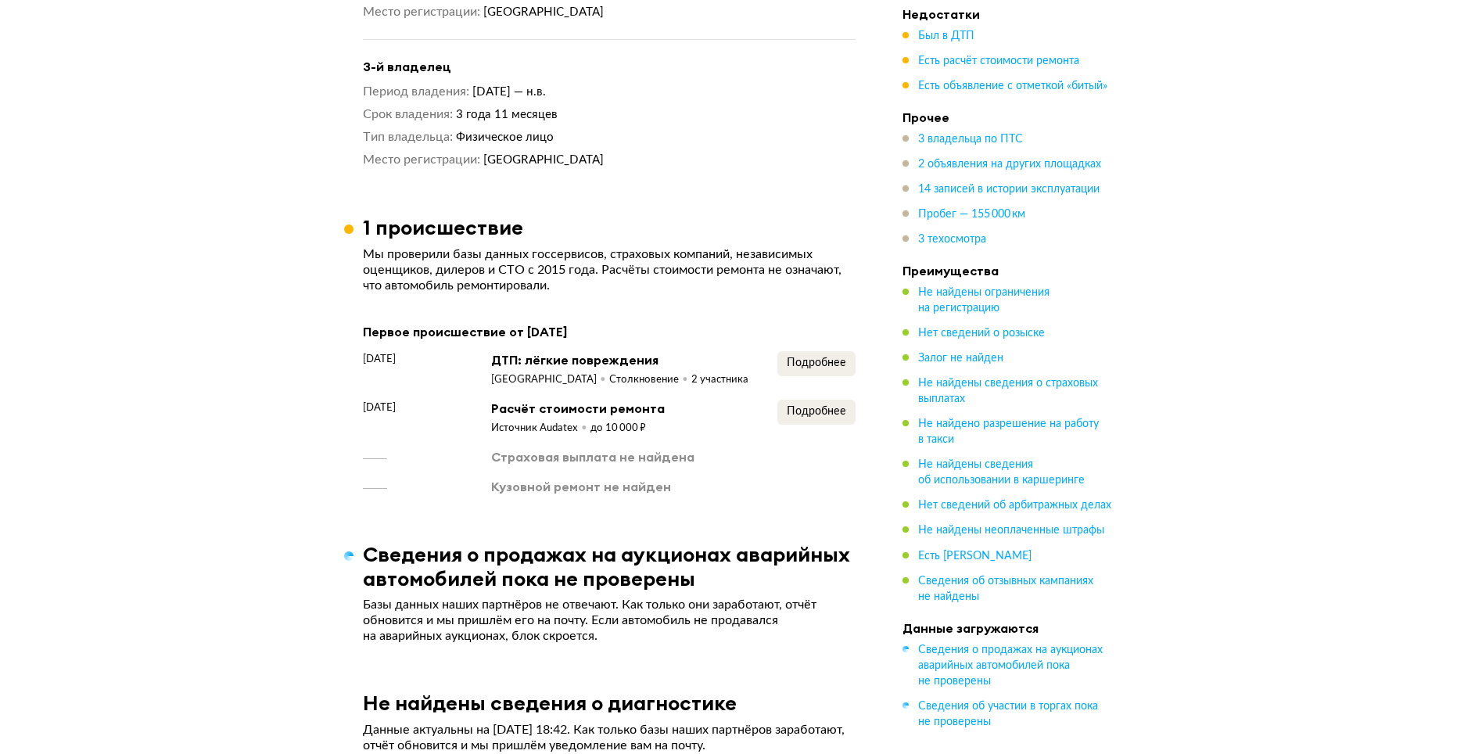
scroll to position [1720, 0]
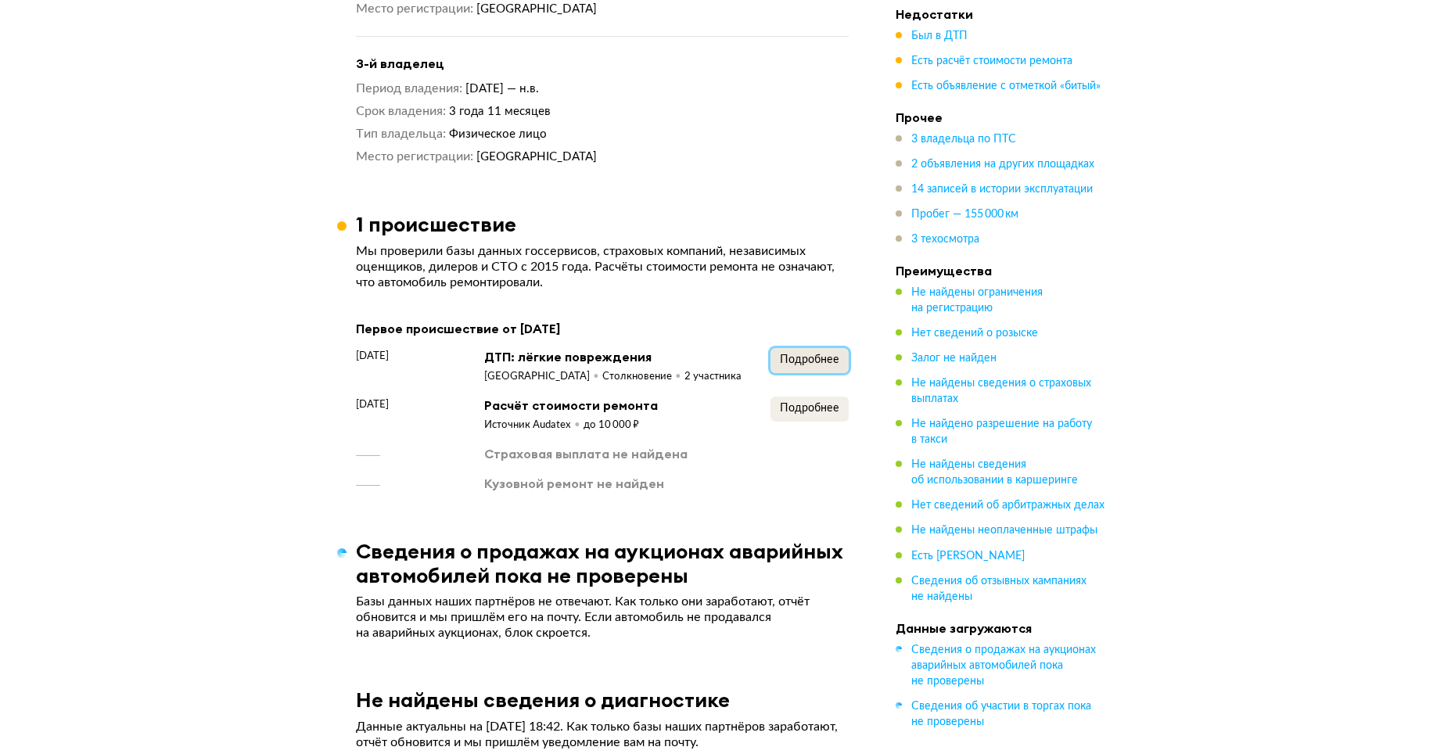
click at [800, 369] on button "Подробнее" at bounding box center [809, 360] width 78 height 25
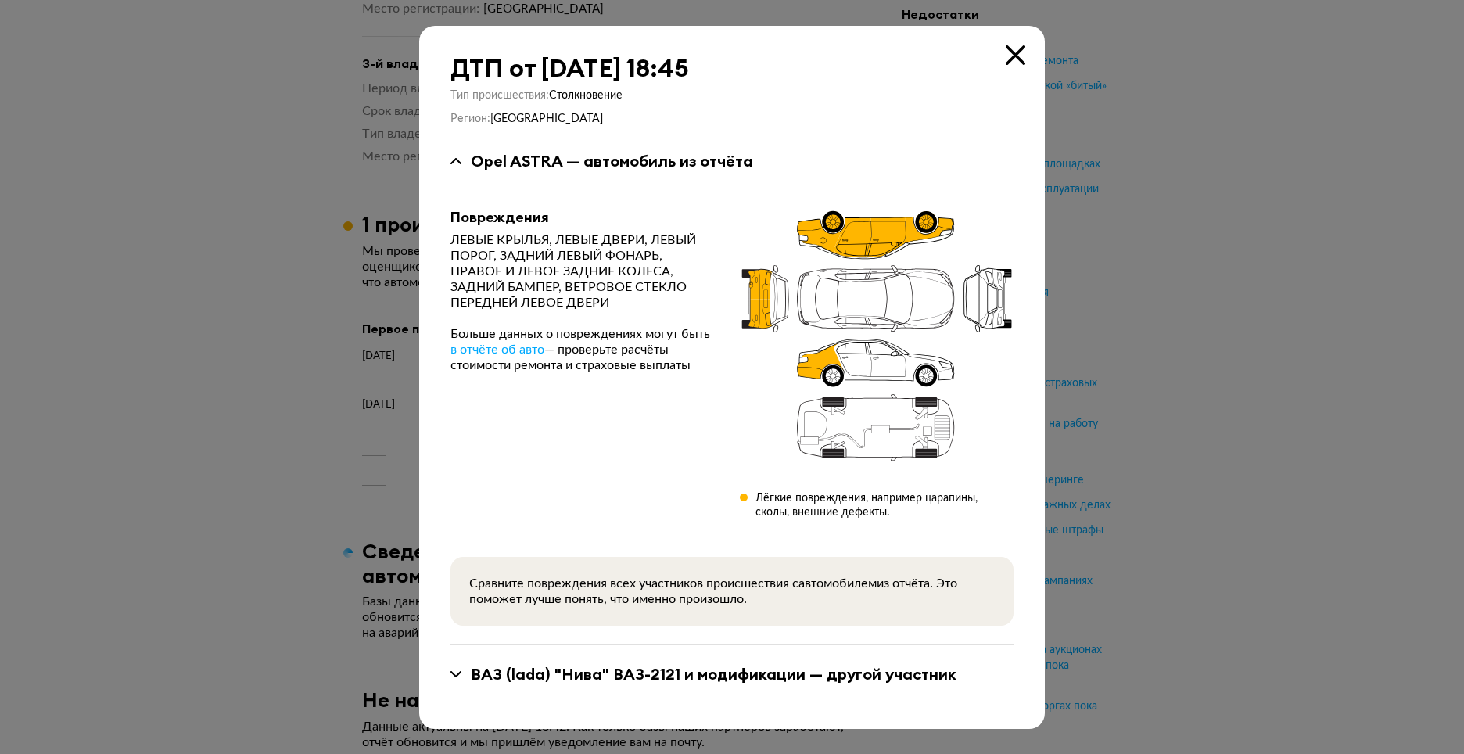
click at [1019, 56] on icon at bounding box center [1016, 55] width 20 height 20
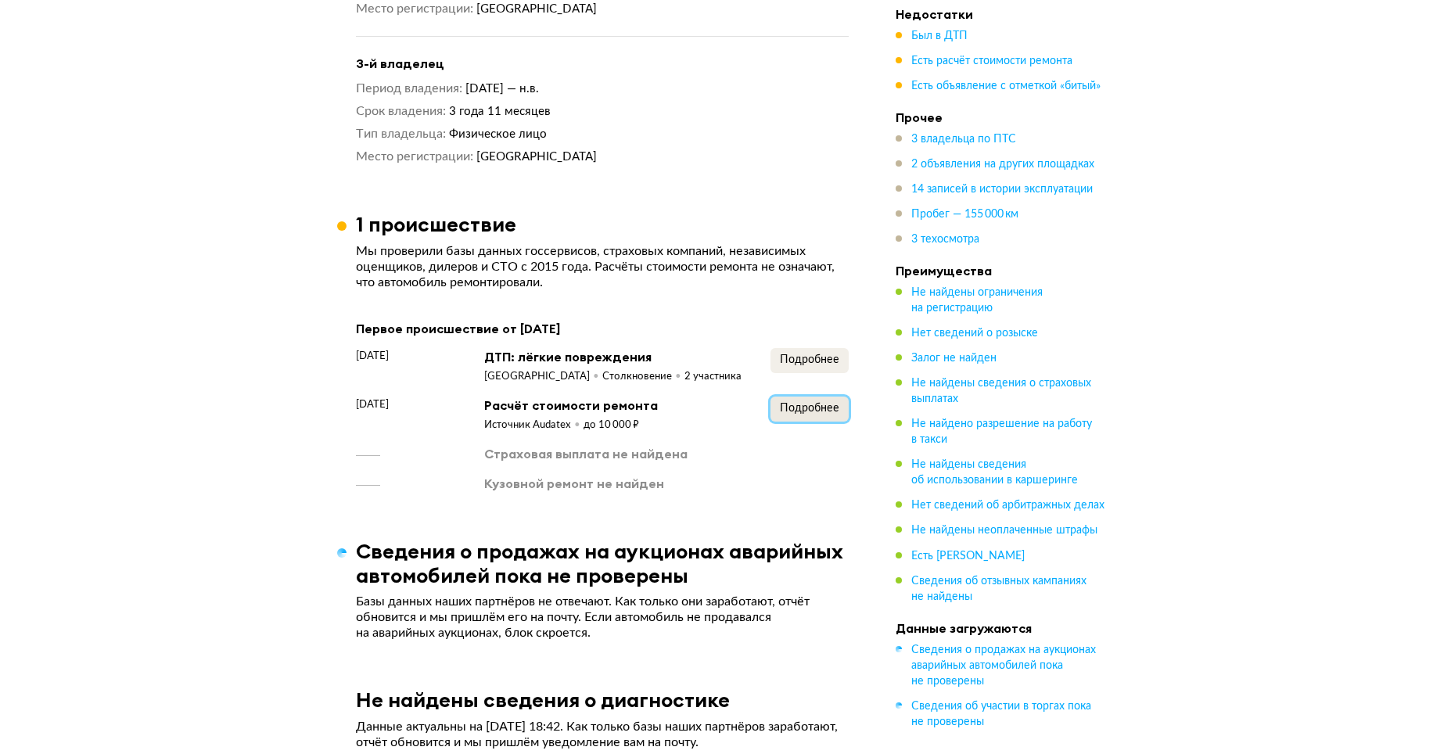
click at [799, 412] on span "Подробнее" at bounding box center [809, 408] width 59 height 11
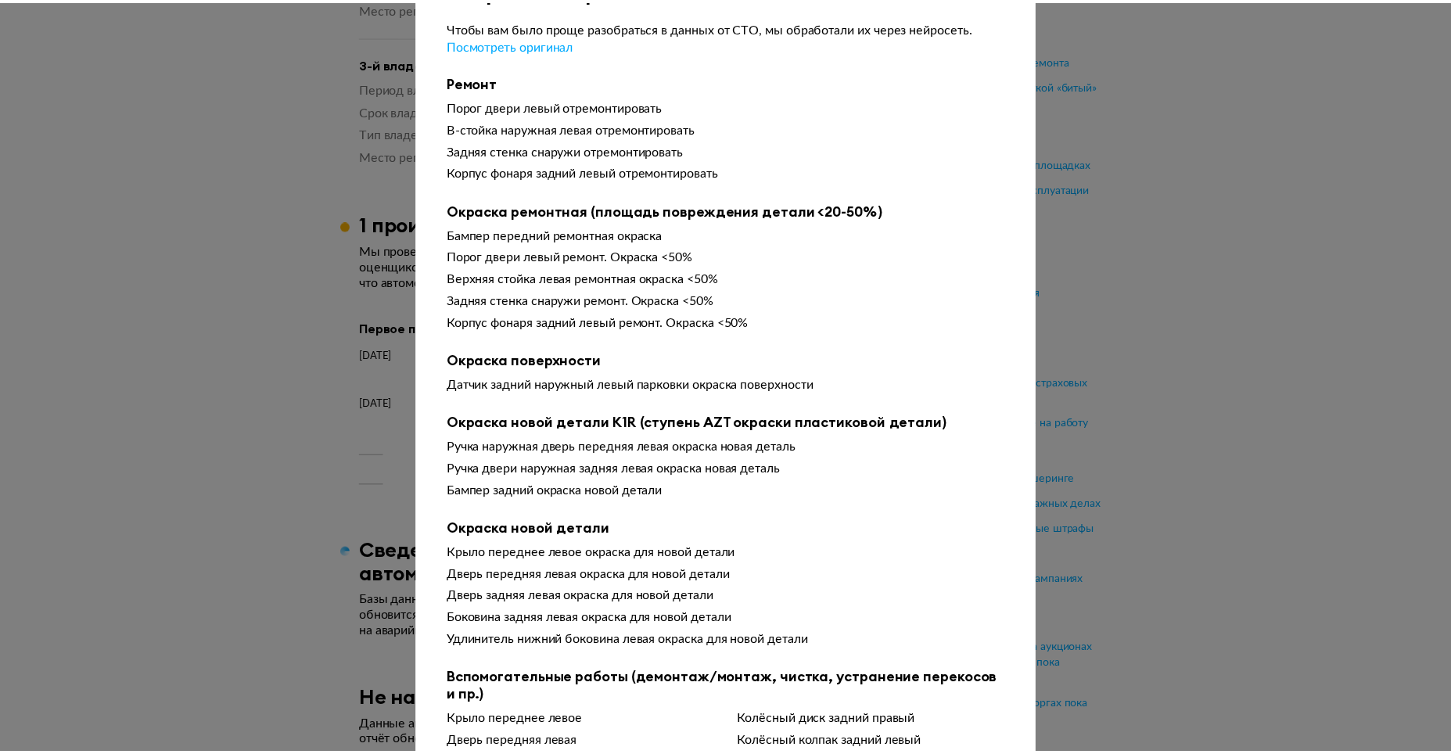
scroll to position [0, 0]
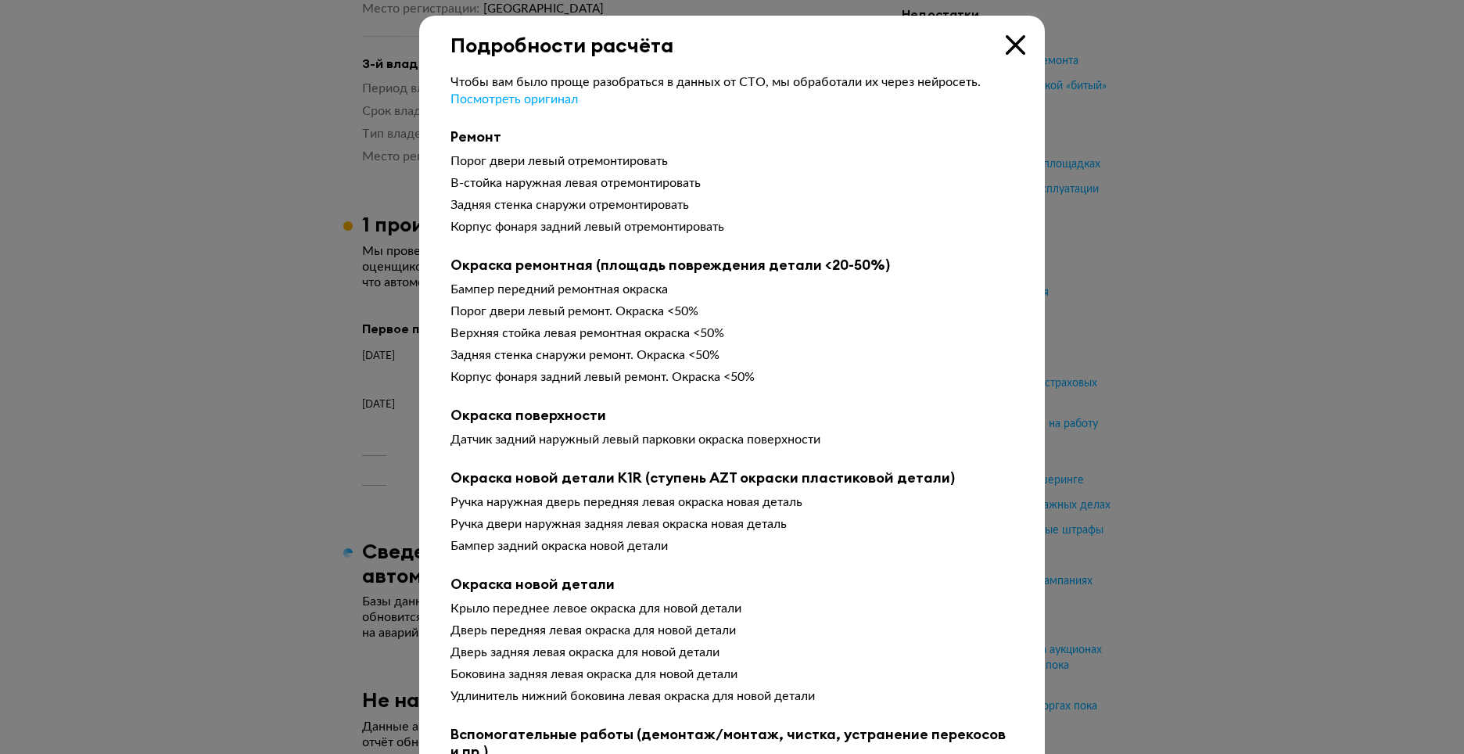
click at [1008, 45] on icon at bounding box center [1016, 45] width 20 height 20
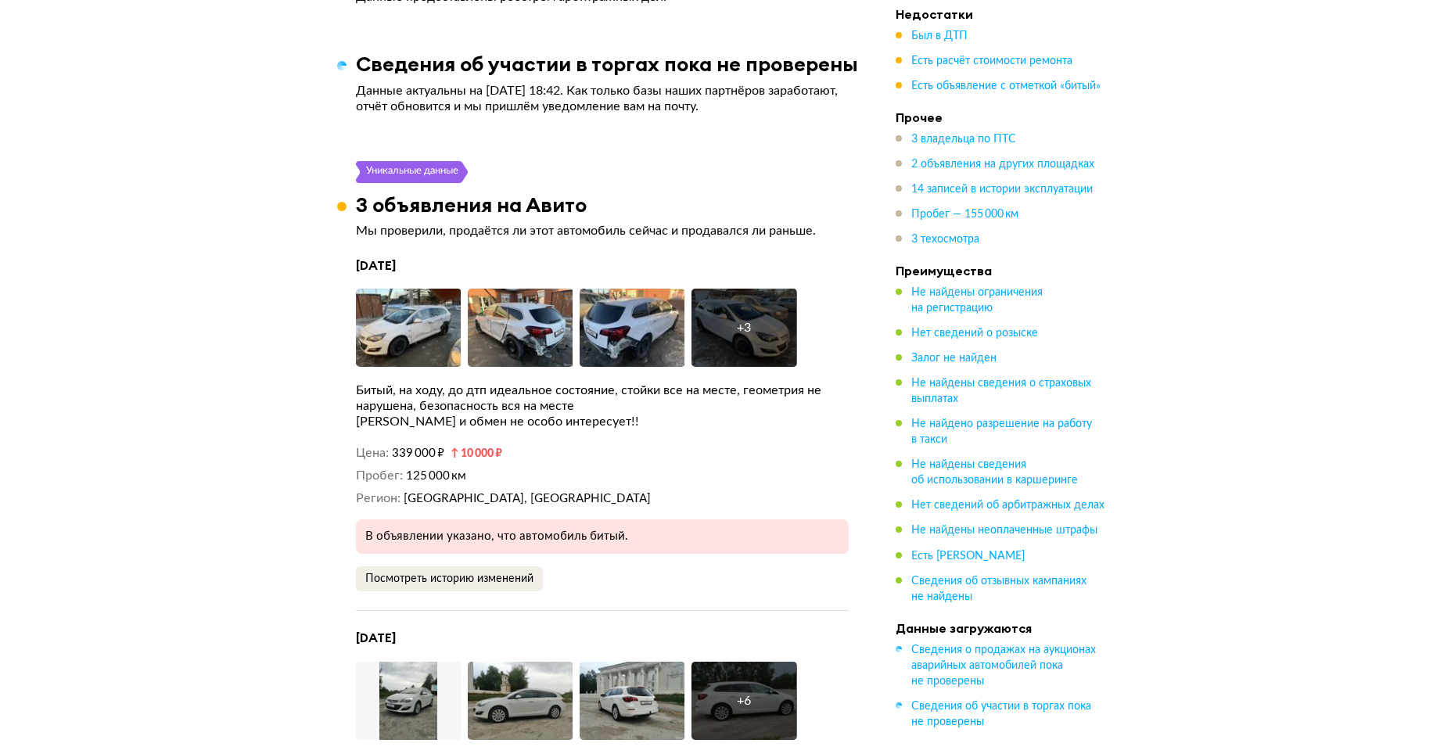
scroll to position [2893, 0]
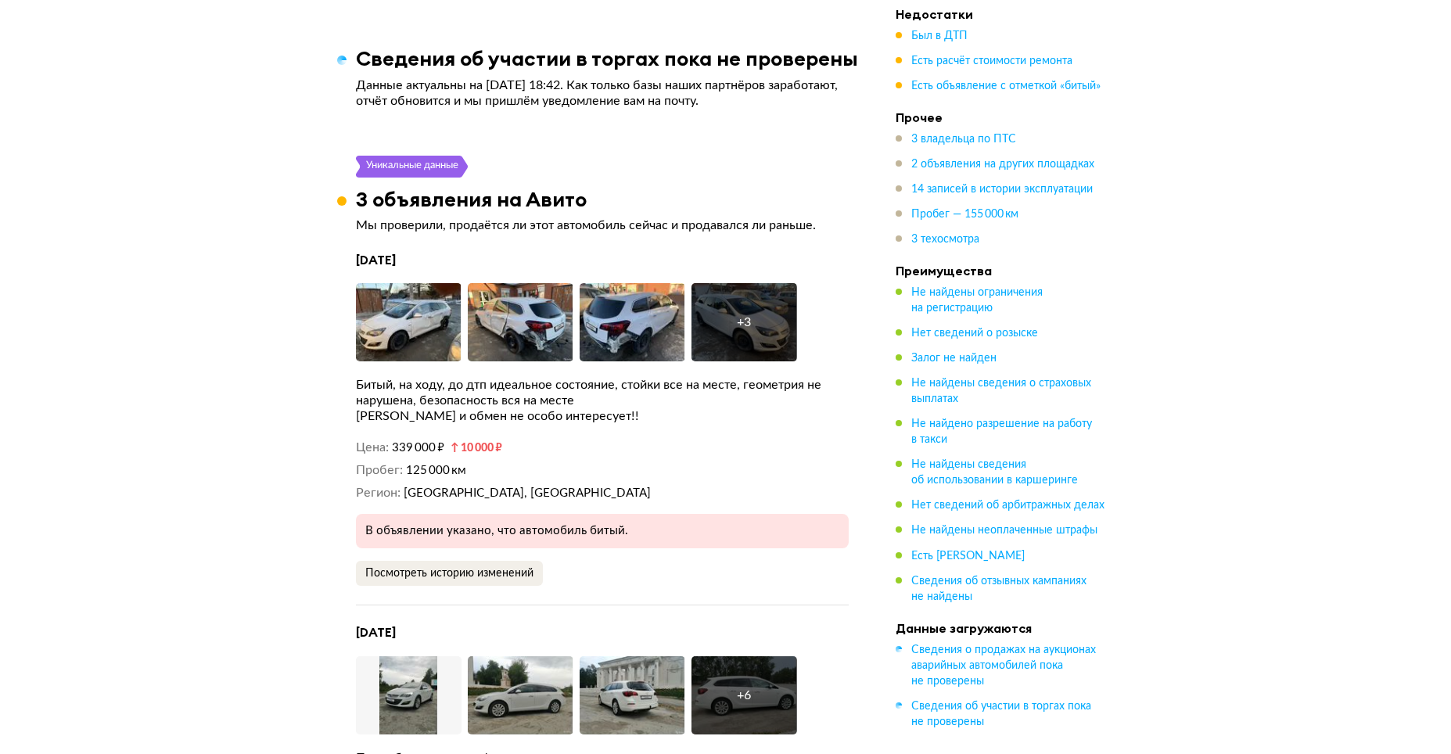
click at [473, 401] on div "Битый, на ходу, до дтп идеальное состояние, стойки все на месте, геометрия не н…" at bounding box center [602, 392] width 493 height 31
click at [464, 576] on span "Посмотреть историю изменений" at bounding box center [449, 573] width 168 height 11
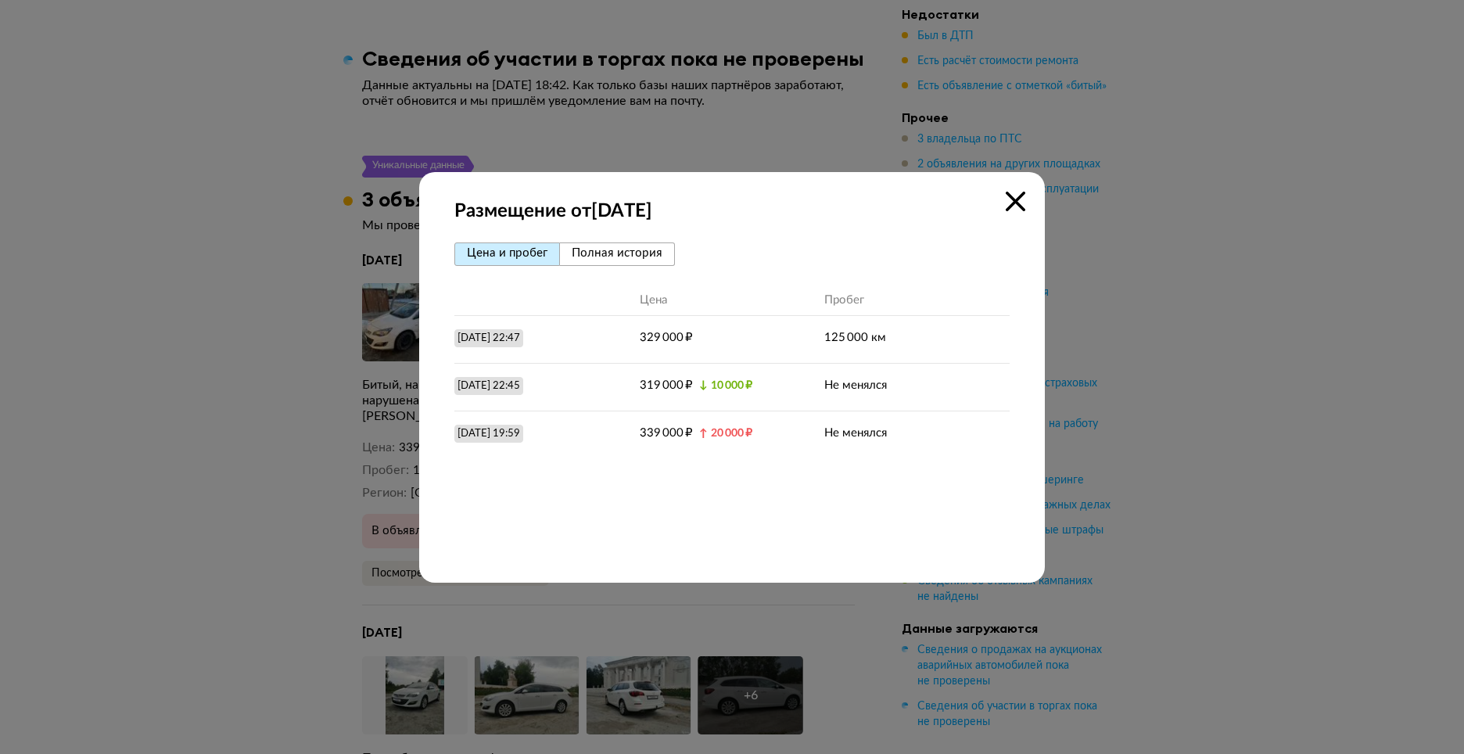
click at [1013, 201] on icon at bounding box center [1016, 202] width 20 height 20
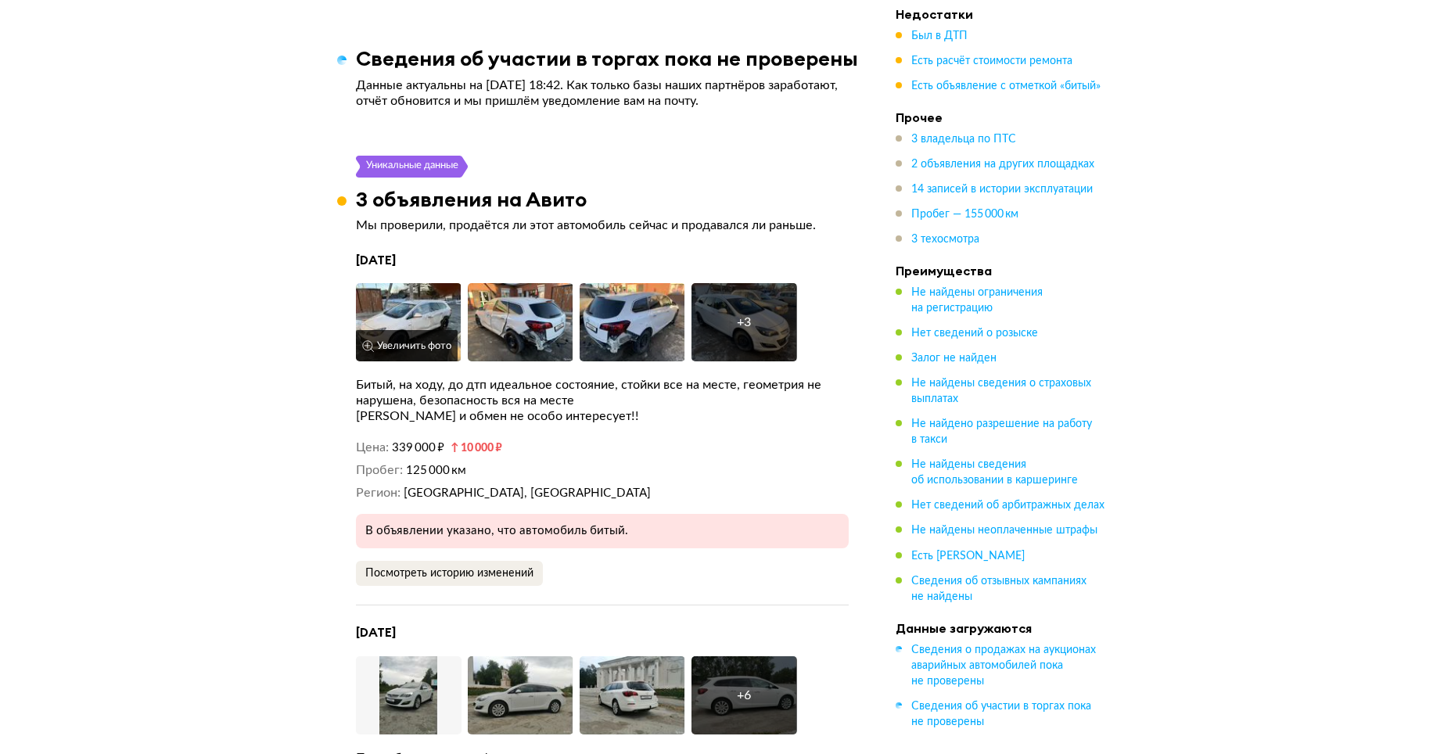
click at [435, 311] on img at bounding box center [409, 322] width 106 height 78
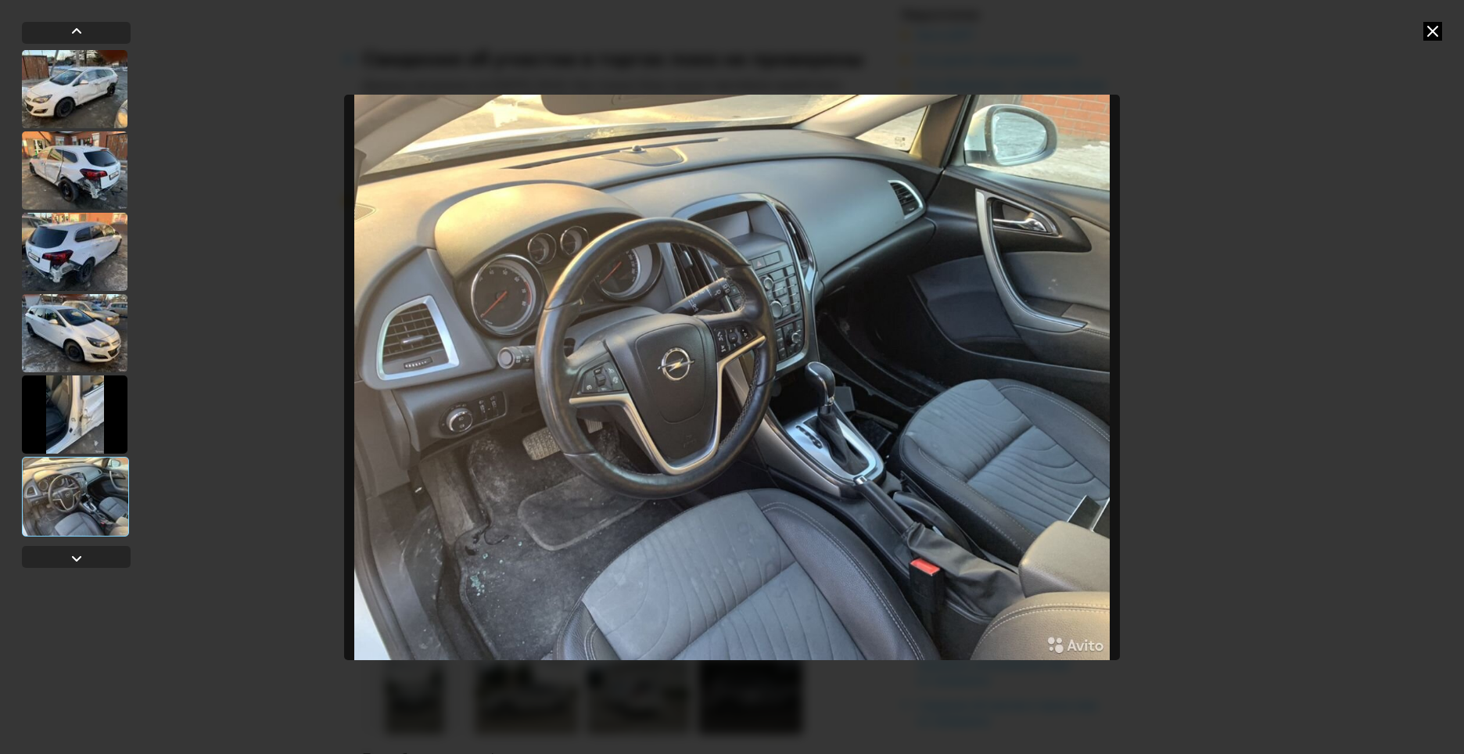
click at [1433, 34] on icon at bounding box center [1432, 31] width 19 height 19
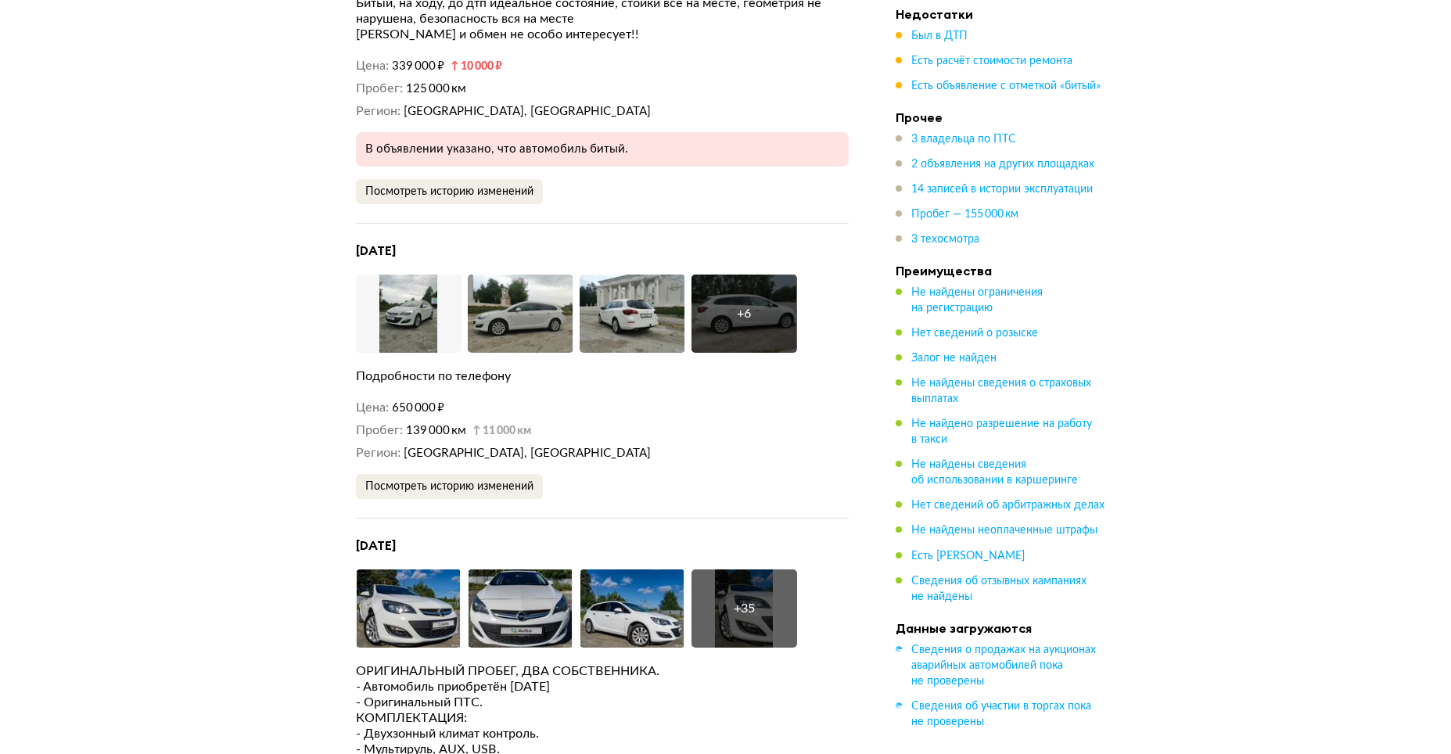
scroll to position [3597, 0]
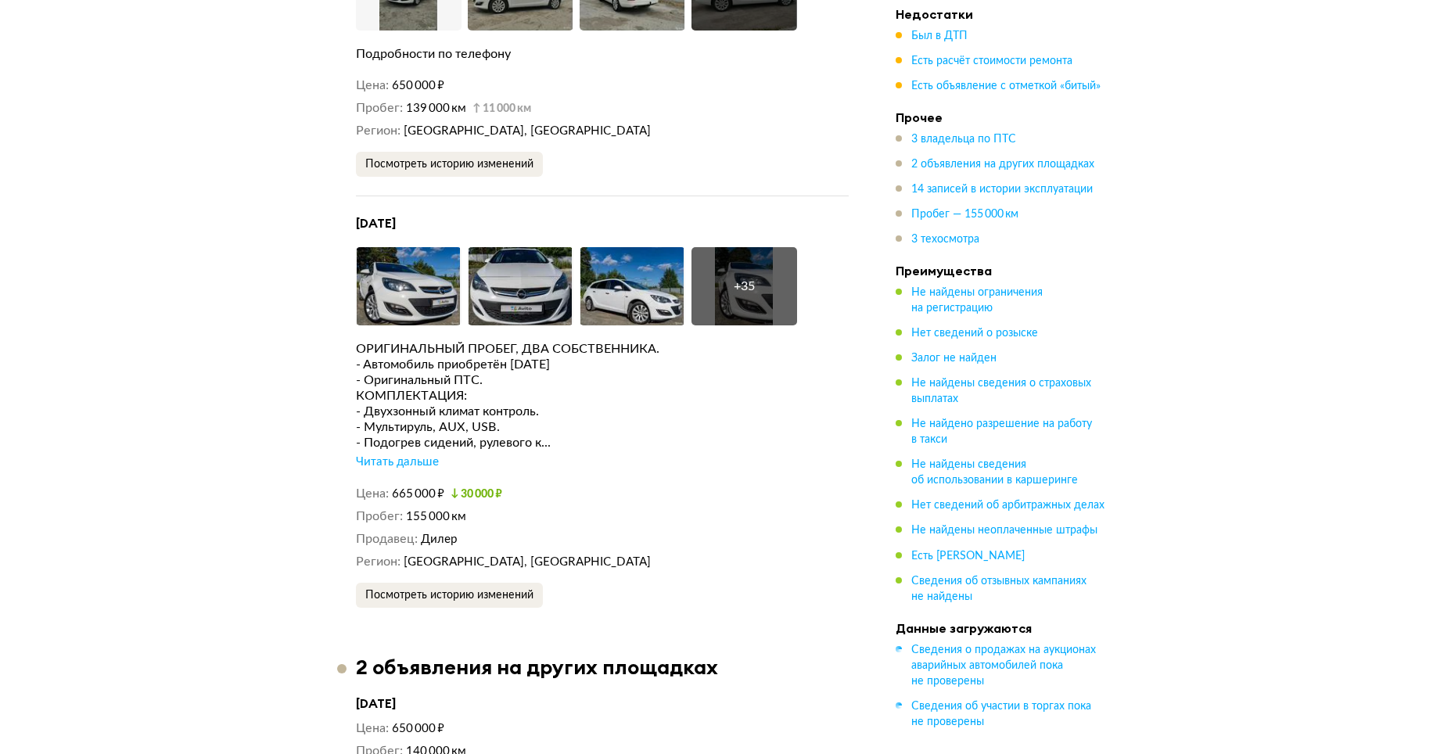
click at [454, 346] on div "ОРИГИНАЛЬНЫЙ ПРОБЕГ, ДВА СОБСТВЕННИКА." at bounding box center [602, 349] width 493 height 16
click at [504, 383] on div "- Оригинальный ПТС." at bounding box center [602, 380] width 493 height 16
click at [429, 350] on div "ОРИГИНАЛЬНЫЙ ПРОБЕГ, ДВА СОБСТВЕННИКА." at bounding box center [602, 349] width 493 height 16
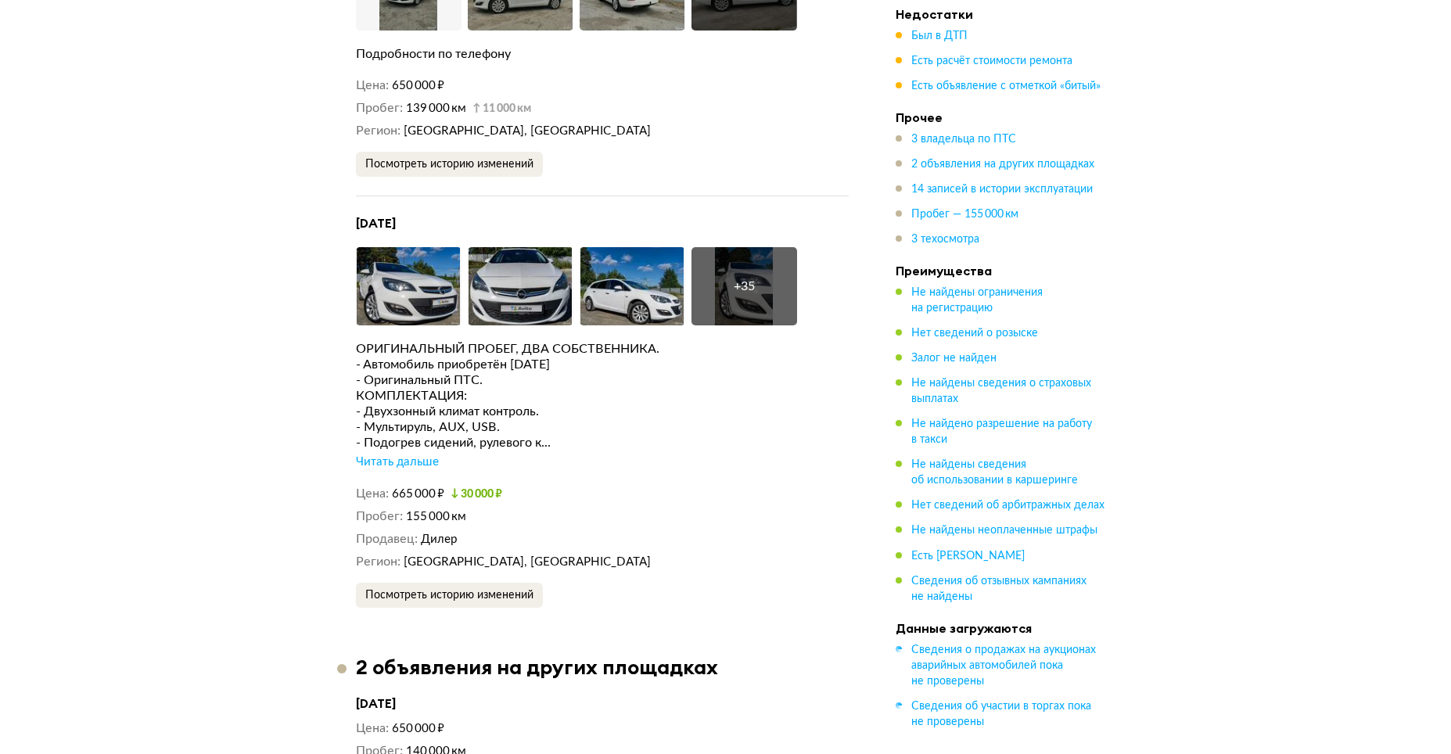
click at [499, 388] on div "КОМПЛЕКТАЦИЯ:" at bounding box center [602, 396] width 493 height 16
